Goal: Task Accomplishment & Management: Manage account settings

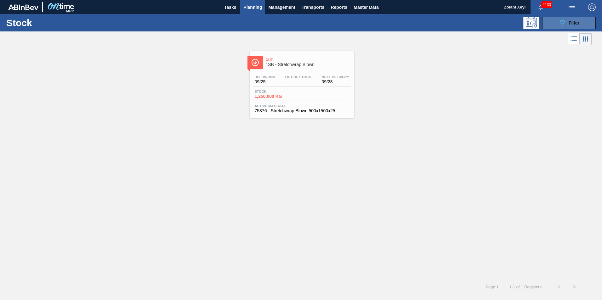
click at [553, 23] on button "089F7B8B-B2A5-4AFE-B5C0-19BA573D28AC Filter" at bounding box center [569, 23] width 54 height 13
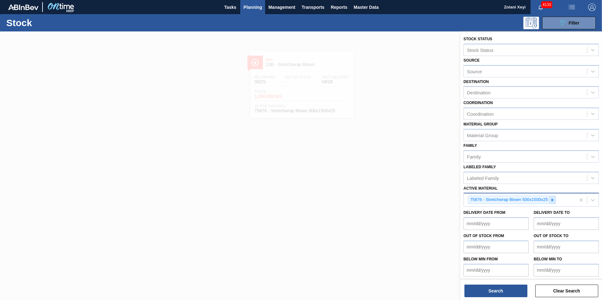
click at [553, 199] on icon at bounding box center [552, 200] width 4 height 4
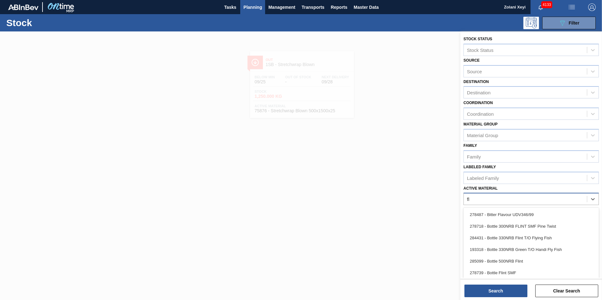
type Material "fly"
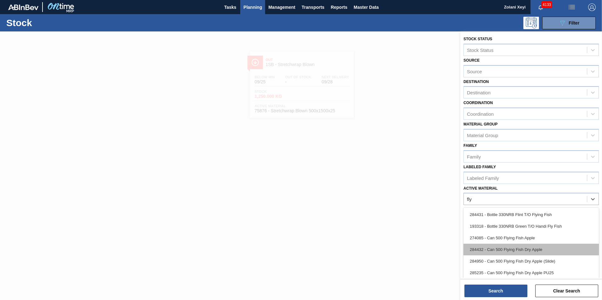
scroll to position [31, 0]
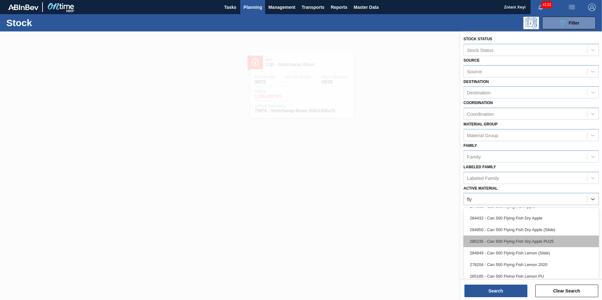
click at [519, 240] on div "285235 - Can 500 Flying Fish Dry Apple PU25" at bounding box center [530, 242] width 135 height 12
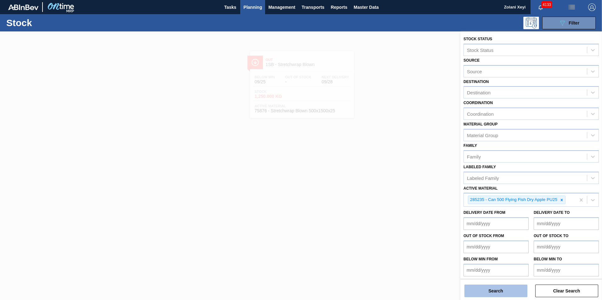
click at [508, 291] on button "Search" at bounding box center [495, 291] width 63 height 13
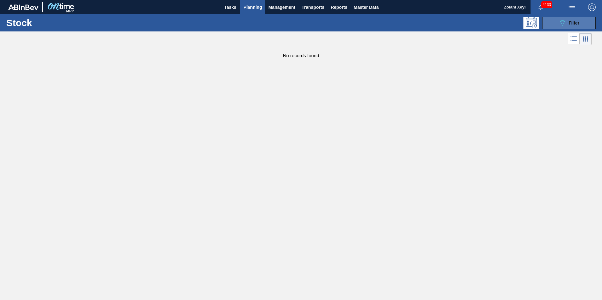
click at [554, 20] on button "089F7B8B-B2A5-4AFE-B5C0-19BA573D28AC Filter" at bounding box center [569, 23] width 54 height 13
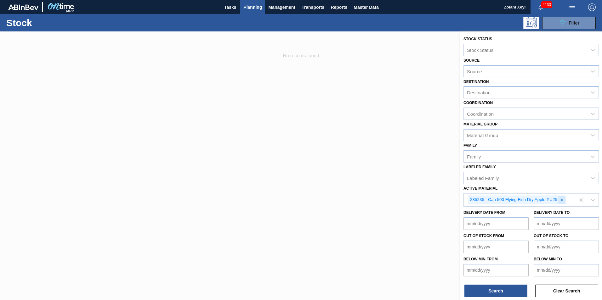
click at [560, 198] on icon at bounding box center [562, 200] width 4 height 4
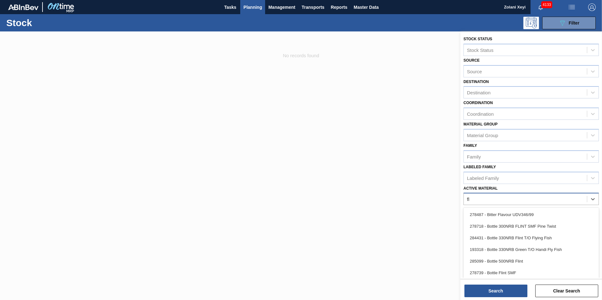
type Material "fly"
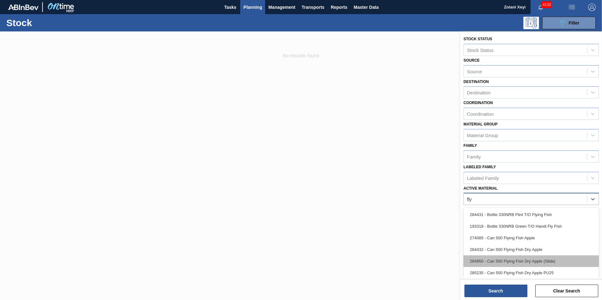
click at [526, 261] on div "284950 - Can 500 Flying Fish Dry Apple (Slide)" at bounding box center [530, 262] width 135 height 12
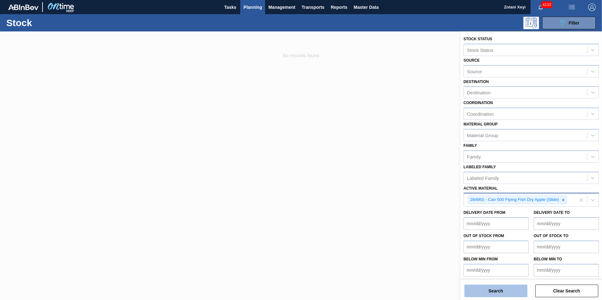
click at [499, 291] on button "Search" at bounding box center [495, 291] width 63 height 13
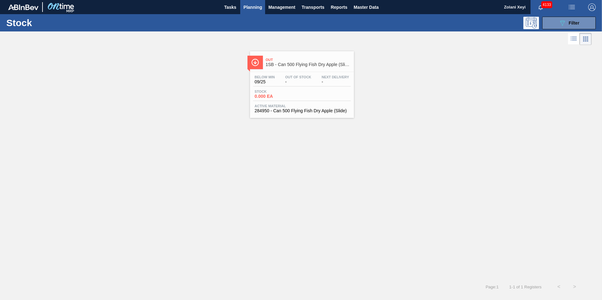
click at [302, 87] on div "Below Min 09/25 Out Of Stock - Next Delivery - Stock 0.000 EA Active Material 2…" at bounding box center [302, 93] width 104 height 43
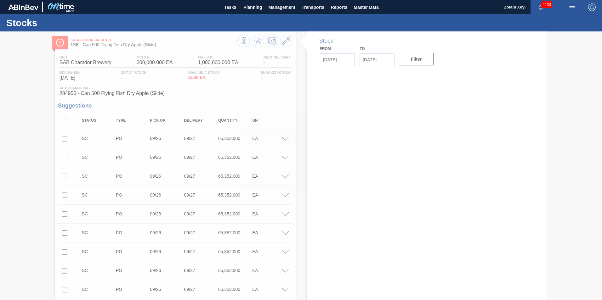
type input "[DATE]"
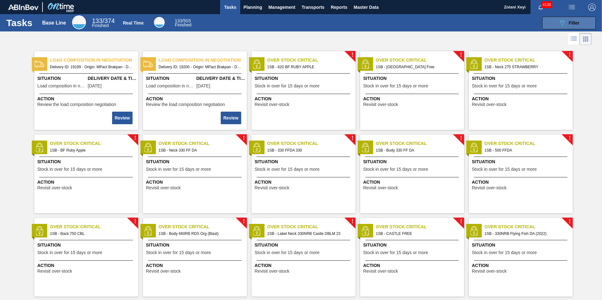
click at [554, 20] on button "089F7B8B-B2A5-4AFE-B5C0-19BA573D28AC Filter" at bounding box center [569, 23] width 54 height 13
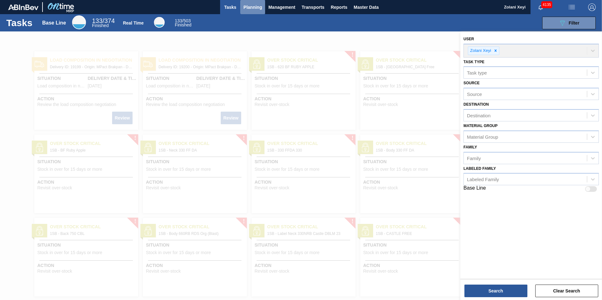
click at [253, 5] on span "Planning" at bounding box center [252, 7] width 19 height 8
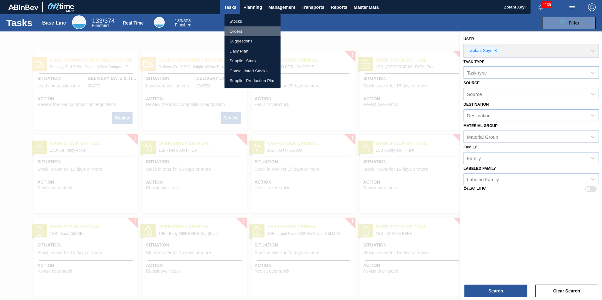
click at [238, 30] on li "Orders" at bounding box center [253, 31] width 56 height 10
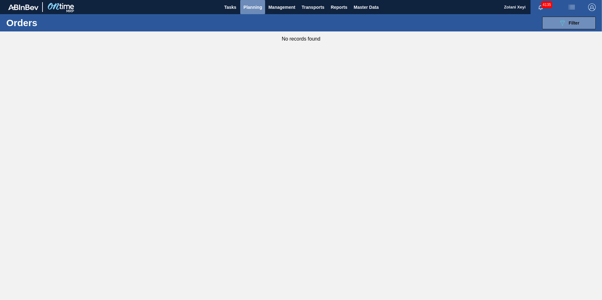
click at [255, 6] on span "Planning" at bounding box center [252, 7] width 19 height 8
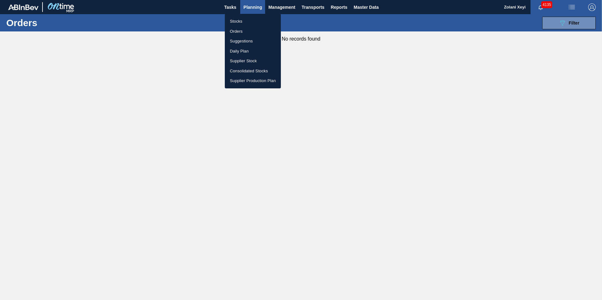
click at [555, 21] on div at bounding box center [301, 150] width 602 height 300
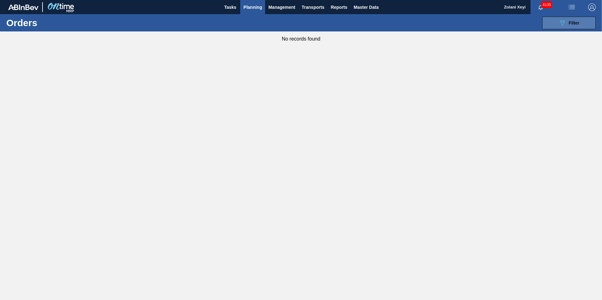
click at [569, 25] on span "Filter" at bounding box center [574, 22] width 11 height 5
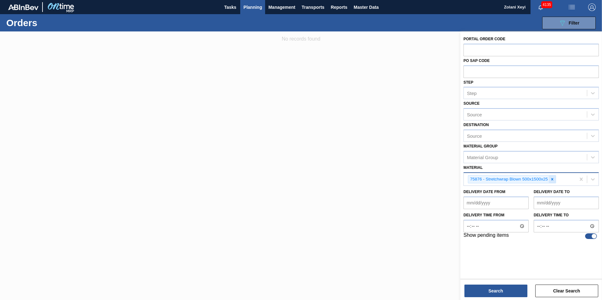
click at [552, 179] on icon at bounding box center [552, 179] width 2 height 2
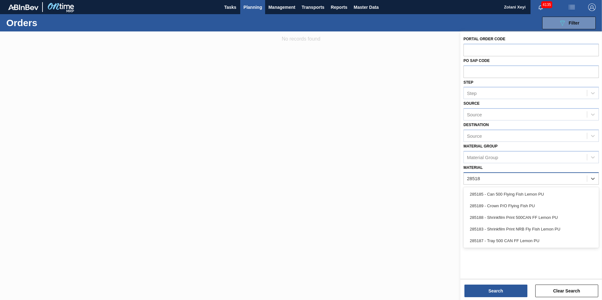
type input "285187"
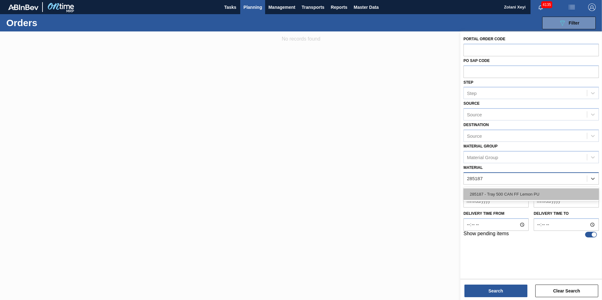
click at [514, 193] on div "285187 - Tray 500 CAN FF Lemon PU" at bounding box center [530, 195] width 135 height 12
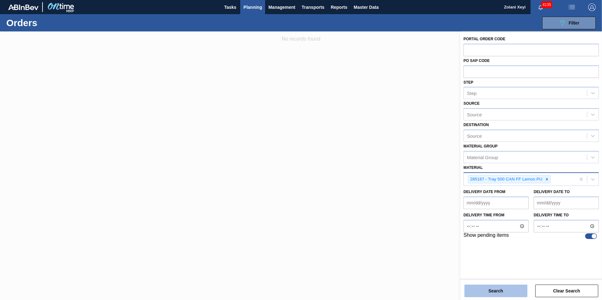
click at [510, 291] on button "Search" at bounding box center [495, 291] width 63 height 13
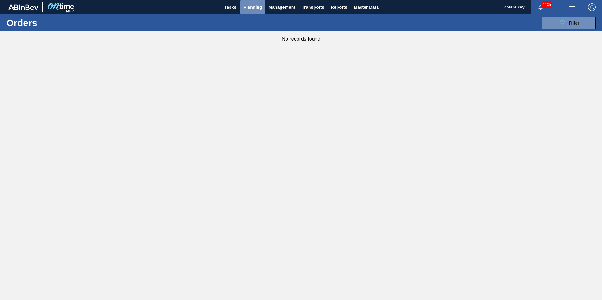
click at [254, 6] on span "Planning" at bounding box center [252, 7] width 19 height 8
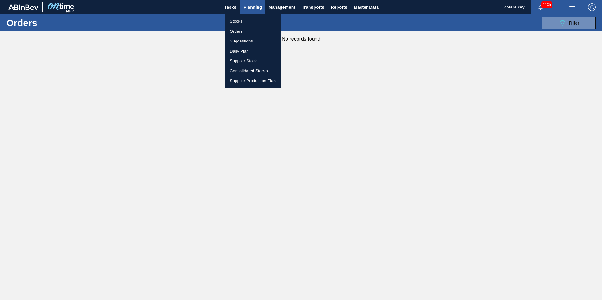
click at [238, 21] on li "Stocks" at bounding box center [253, 21] width 56 height 10
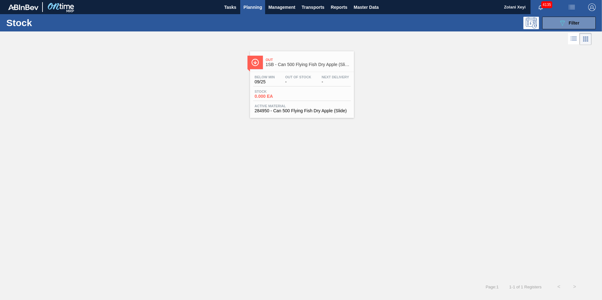
click at [303, 89] on div "Below Min 09/25 Out Of Stock - Next Delivery - Stock 0.000 EA Active Material 2…" at bounding box center [302, 93] width 104 height 43
click at [559, 23] on icon "089F7B8B-B2A5-4AFE-B5C0-19BA573D28AC" at bounding box center [563, 23] width 8 height 8
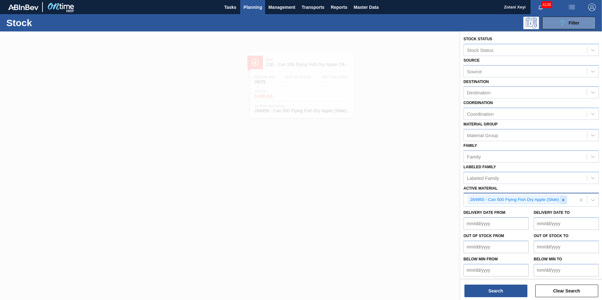
click at [564, 200] on icon at bounding box center [563, 200] width 4 height 4
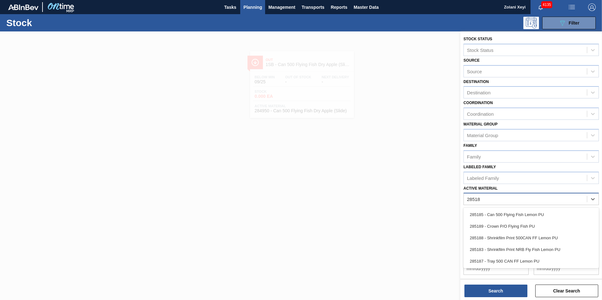
type Material "285187"
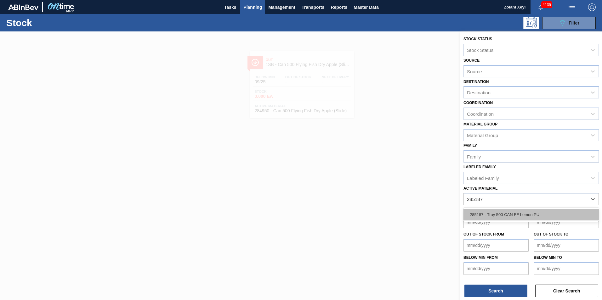
click at [508, 213] on div "285187 - Tray 500 CAN FF Lemon PU" at bounding box center [530, 215] width 135 height 12
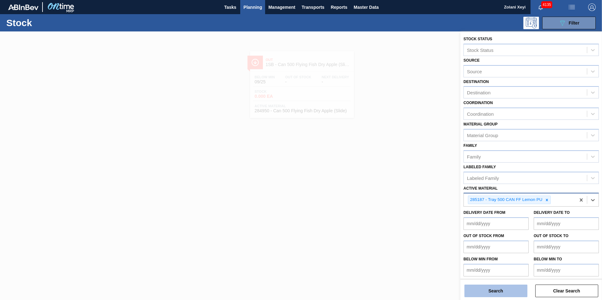
click at [509, 291] on button "Search" at bounding box center [495, 291] width 63 height 13
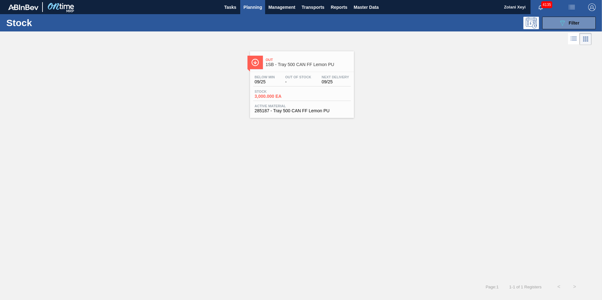
click at [296, 91] on span "Stock" at bounding box center [277, 92] width 44 height 4
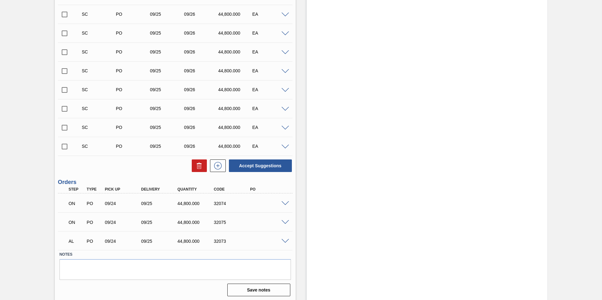
scroll to position [1618, 0]
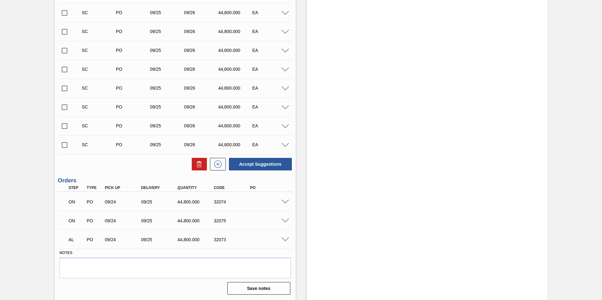
click at [284, 202] on span at bounding box center [285, 202] width 8 height 5
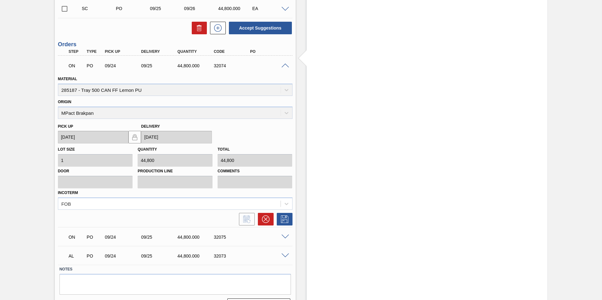
scroll to position [1771, 0]
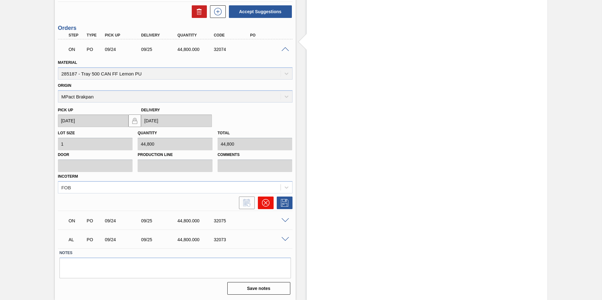
click at [265, 203] on icon at bounding box center [266, 203] width 4 height 4
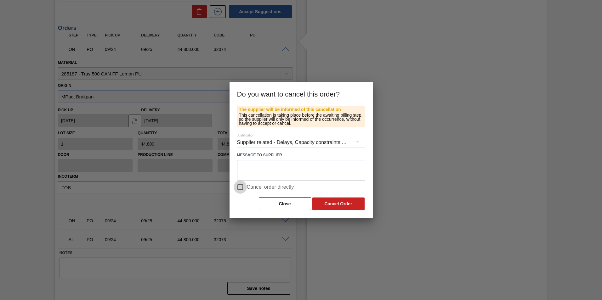
click at [241, 188] on input "Cancel order directly" at bounding box center [240, 187] width 13 height 13
checkbox input "true"
click at [341, 204] on button "Cancel Order" at bounding box center [338, 204] width 52 height 13
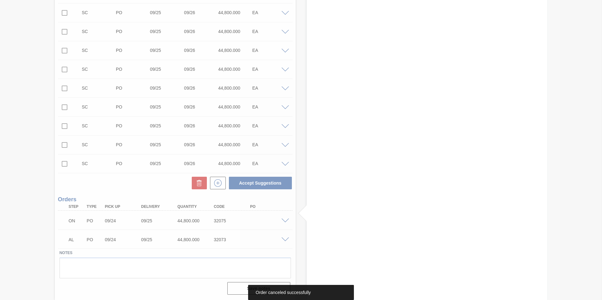
scroll to position [1600, 0]
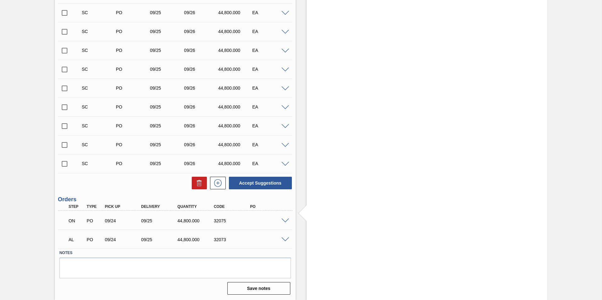
click at [285, 240] on span at bounding box center [285, 240] width 8 height 5
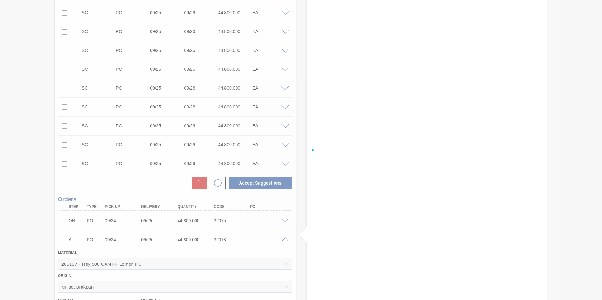
scroll to position [1752, 0]
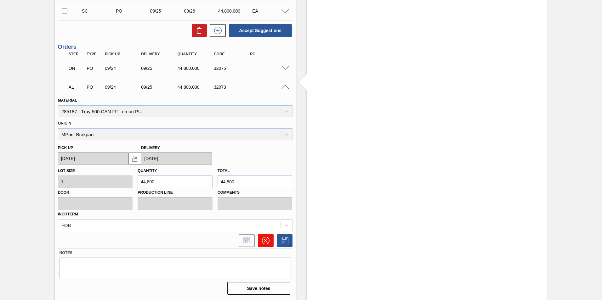
click at [265, 240] on icon at bounding box center [266, 241] width 8 height 8
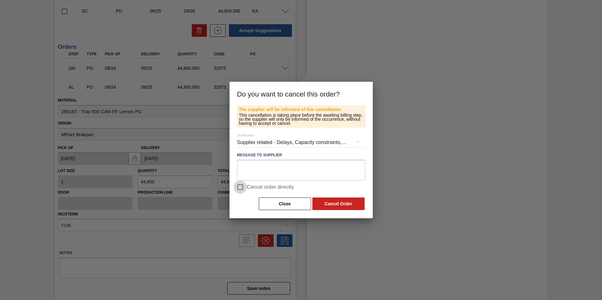
click at [241, 187] on input "Cancel order directly" at bounding box center [240, 187] width 13 height 13
checkbox input "true"
click at [335, 201] on button "Cancel Order" at bounding box center [338, 204] width 52 height 13
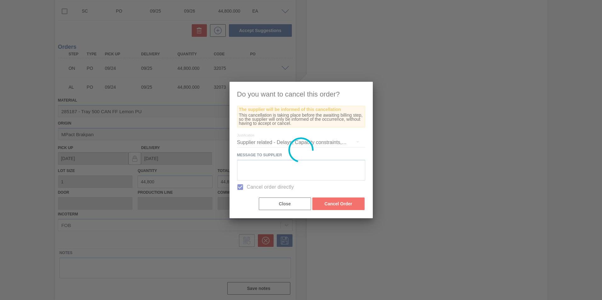
scroll to position [1581, 0]
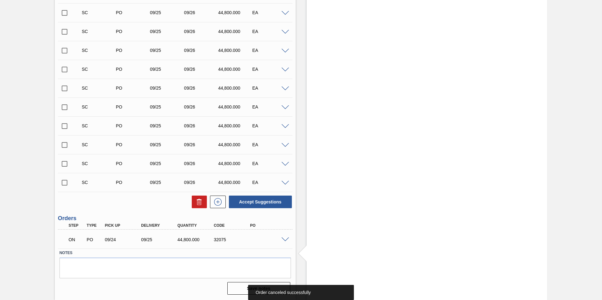
click at [285, 240] on span at bounding box center [285, 240] width 8 height 5
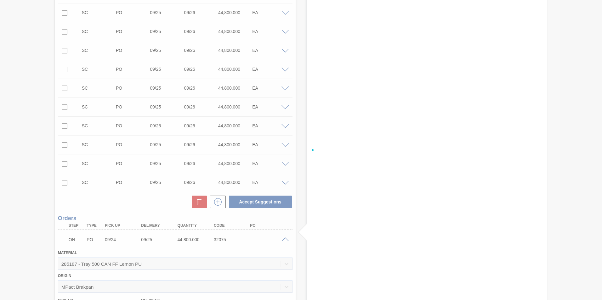
scroll to position [1733, 0]
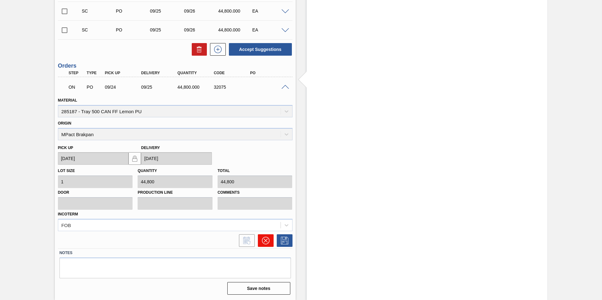
click at [264, 239] on icon at bounding box center [266, 241] width 8 height 8
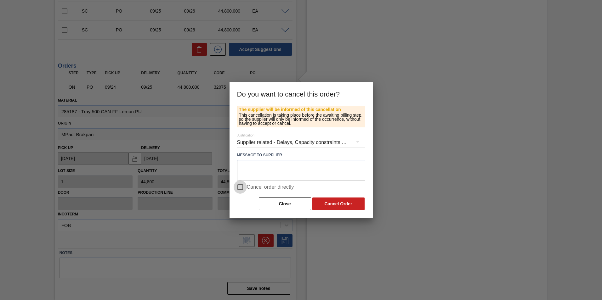
click at [240, 188] on input "Cancel order directly" at bounding box center [240, 187] width 13 height 13
checkbox input "true"
click at [344, 204] on button "Cancel Order" at bounding box center [338, 204] width 52 height 13
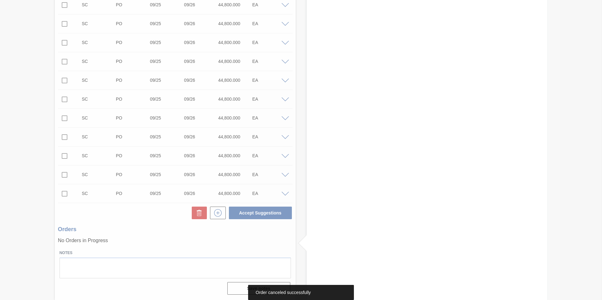
scroll to position [1570, 0]
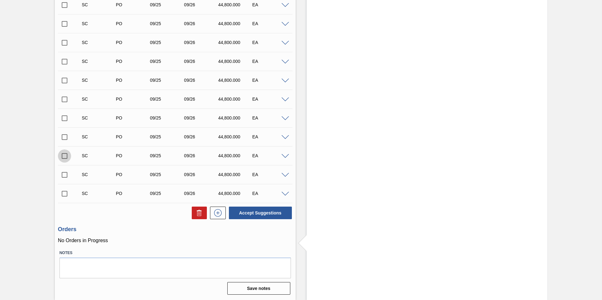
click at [64, 156] on input "checkbox" at bounding box center [64, 156] width 13 height 13
checkbox input "true"
click at [64, 175] on input "checkbox" at bounding box center [64, 174] width 13 height 13
checkbox input "true"
click at [64, 193] on input "checkbox" at bounding box center [64, 193] width 13 height 13
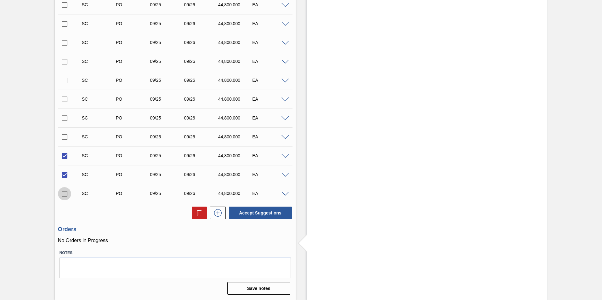
checkbox input "true"
click at [259, 212] on button "Accept Suggestions" at bounding box center [260, 213] width 63 height 13
checkbox input "false"
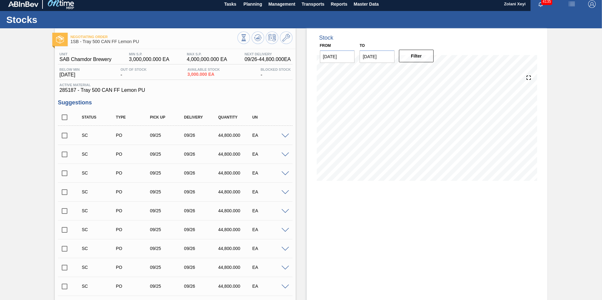
scroll to position [0, 0]
